Goal: Find specific page/section: Find specific page/section

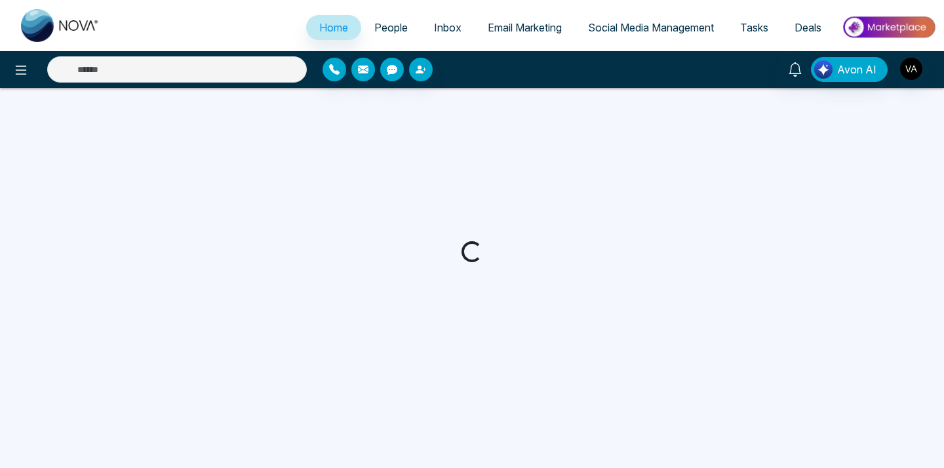
click at [642, 31] on span "Social Media Management" at bounding box center [651, 27] width 126 height 13
click at [661, 31] on span "Social Media Management" at bounding box center [651, 27] width 126 height 13
click at [646, 29] on span "Social Media Management" at bounding box center [651, 27] width 126 height 13
click at [602, 254] on div at bounding box center [472, 252] width 944 height 328
click at [914, 66] on img "button" at bounding box center [911, 69] width 22 height 22
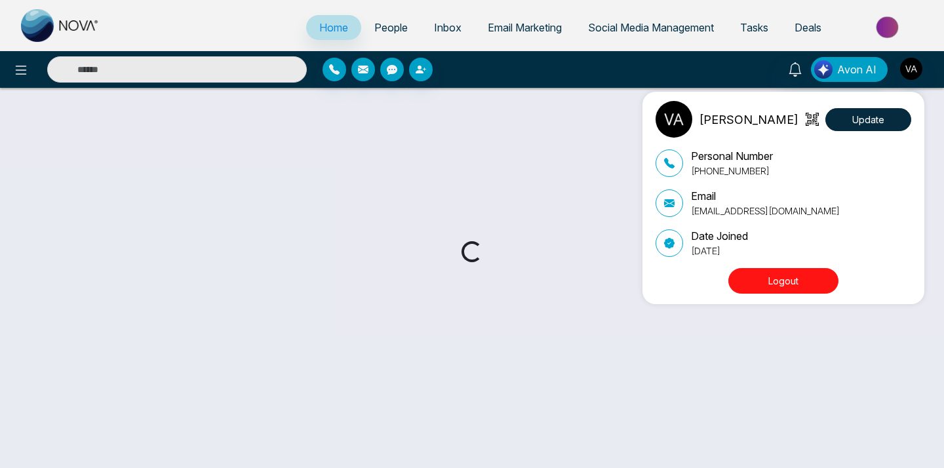
click at [727, 64] on div "Vijay Admin Update Personal Number [PHONE_NUMBER] Email [EMAIL_ADDRESS][DOMAIN_…" at bounding box center [472, 234] width 944 height 468
